Goal: Task Accomplishment & Management: Manage account settings

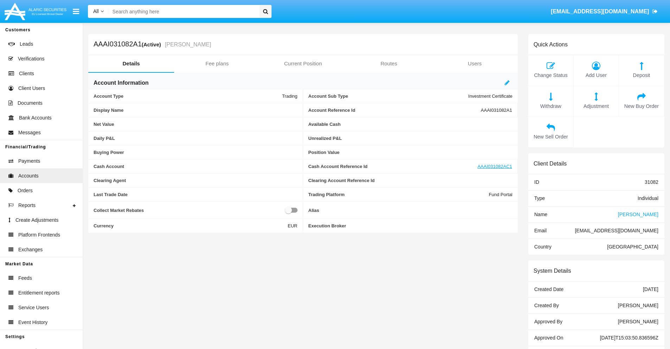
click at [217, 64] on link "Fee plans" at bounding box center [217, 63] width 86 height 17
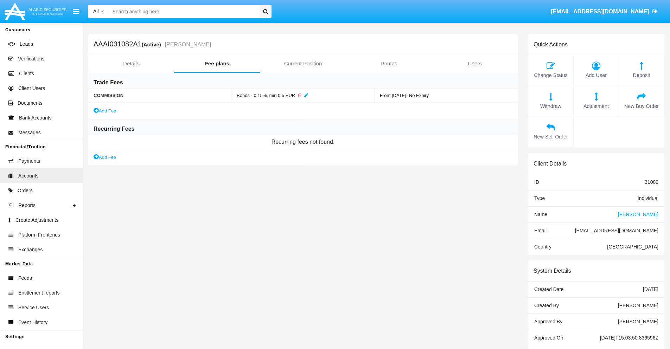
click at [105, 157] on link "Add Fee" at bounding box center [105, 157] width 23 height 7
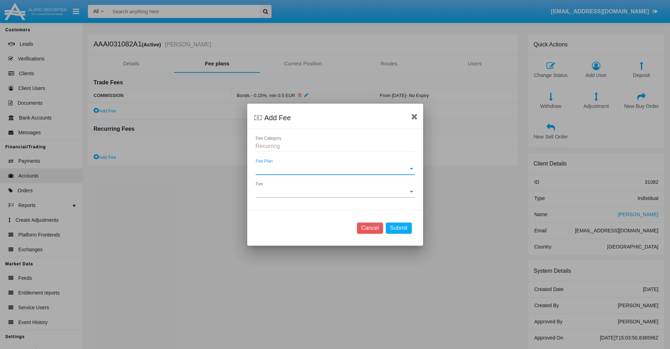
click at [335, 169] on span "Fee Plan" at bounding box center [332, 169] width 153 height 6
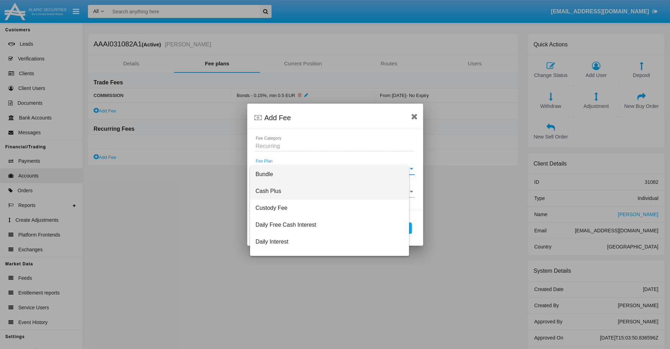
click at [333, 191] on span "Cash Plus" at bounding box center [330, 191] width 148 height 17
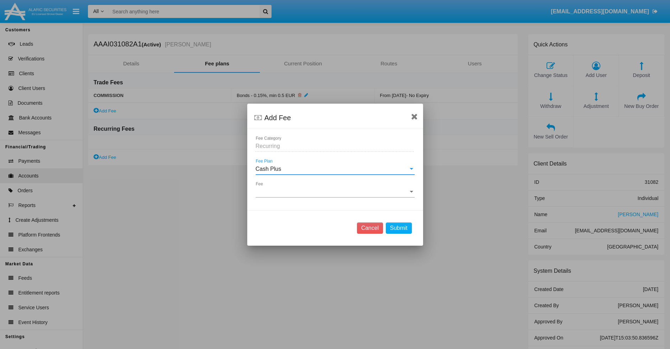
click at [335, 192] on span "Fee" at bounding box center [332, 192] width 153 height 6
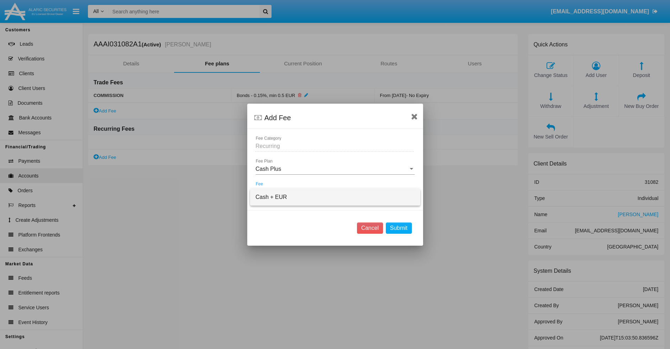
click at [335, 197] on span "Cash + EUR" at bounding box center [335, 197] width 159 height 17
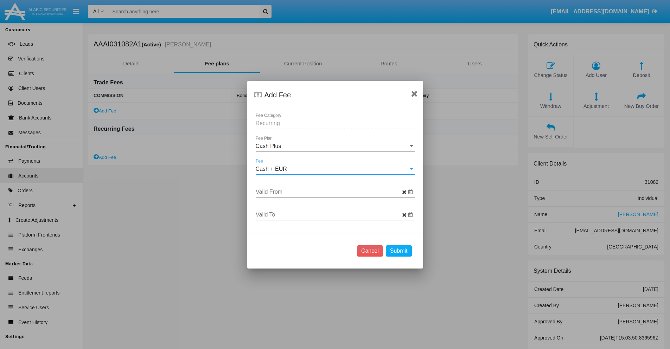
click at [331, 192] on input "Valid From" at bounding box center [331, 192] width 151 height 6
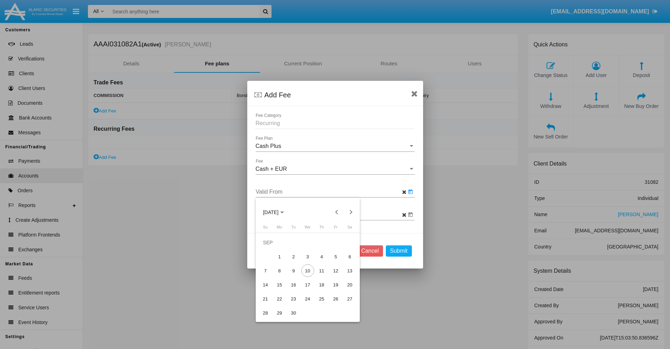
click at [277, 212] on span "[DATE]" at bounding box center [270, 213] width 15 height 6
click at [295, 262] on div "2025" at bounding box center [295, 262] width 22 height 13
click at [271, 276] on div "SEP" at bounding box center [271, 276] width 22 height 13
click at [308, 271] on div "10" at bounding box center [308, 271] width 13 height 13
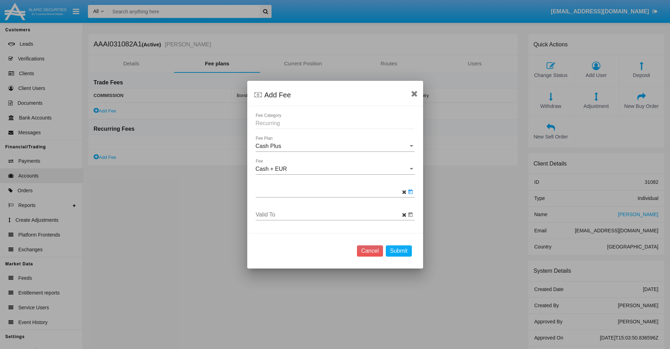
type input "[DATE]"
click at [331, 215] on input "Valid To" at bounding box center [331, 215] width 151 height 6
click at [277, 95] on span "[DATE]" at bounding box center [270, 95] width 15 height 6
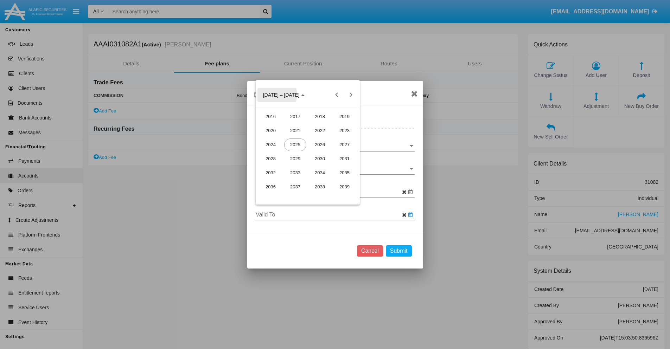
click at [295, 145] on div "2025" at bounding box center [295, 145] width 22 height 13
click at [295, 159] on div "OCT" at bounding box center [295, 159] width 22 height 13
click at [350, 139] on div "11" at bounding box center [350, 139] width 13 height 13
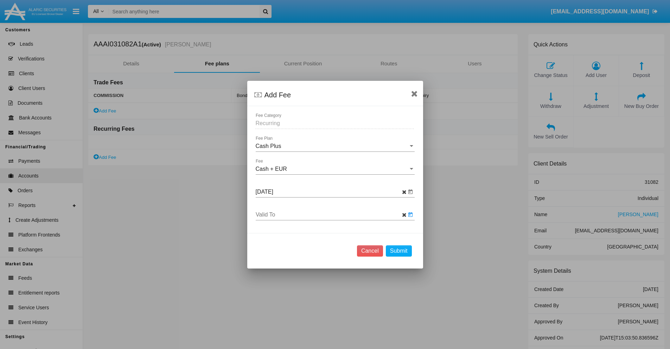
type input "[DATE]"
click at [399, 251] on button "Submit" at bounding box center [399, 251] width 26 height 11
